Goal: Information Seeking & Learning: Learn about a topic

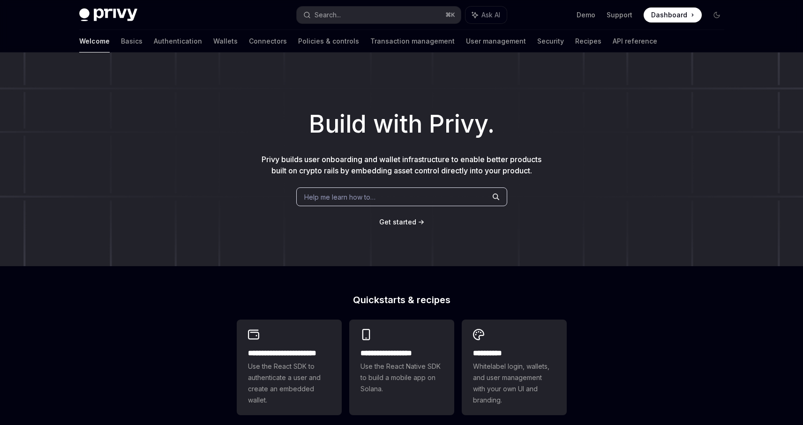
click at [416, 223] on div "Get started" at bounding box center [401, 222] width 773 height 9
click at [167, 41] on div "Welcome Basics Authentication Wallets Connectors Policies & controls Transactio…" at bounding box center [368, 41] width 578 height 23
click at [213, 41] on link "Wallets" at bounding box center [225, 41] width 24 height 23
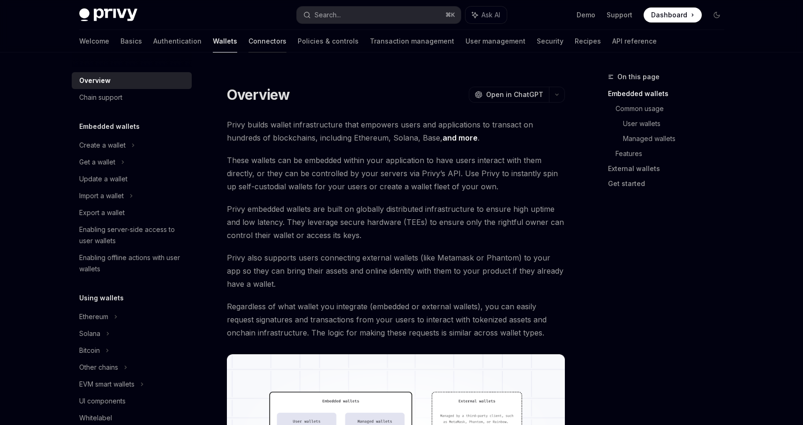
click at [249, 38] on link "Connectors" at bounding box center [268, 41] width 38 height 23
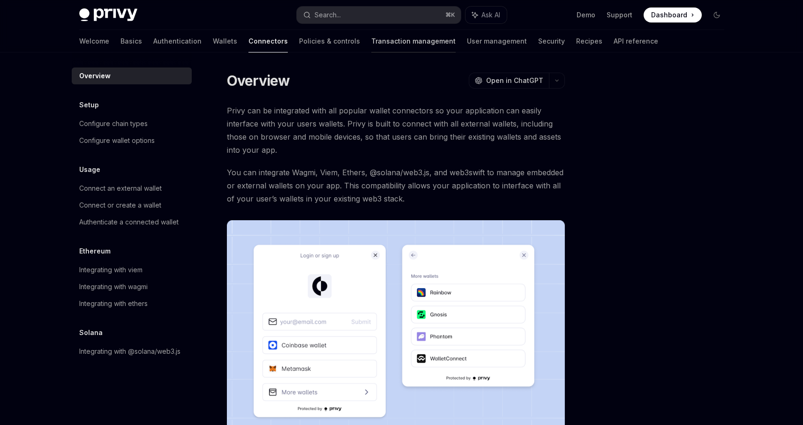
click at [371, 45] on link "Transaction management" at bounding box center [413, 41] width 84 height 23
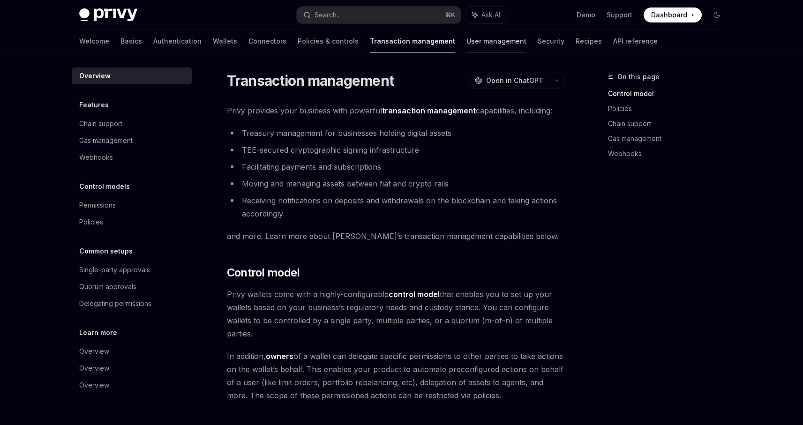
click at [467, 44] on link "User management" at bounding box center [497, 41] width 60 height 23
type textarea "*"
